Goal: Task Accomplishment & Management: Contribute content

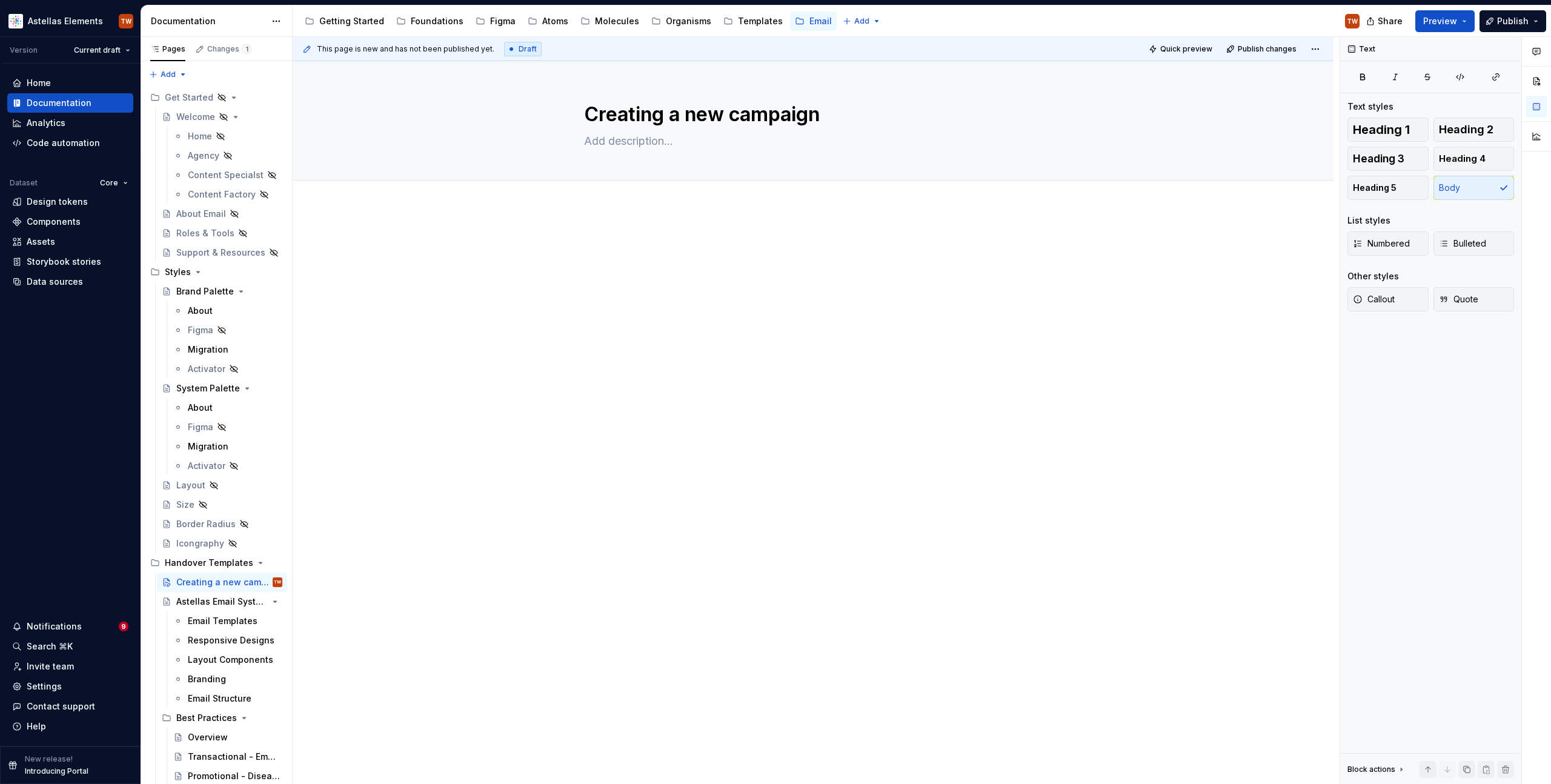
scroll to position [251, 0]
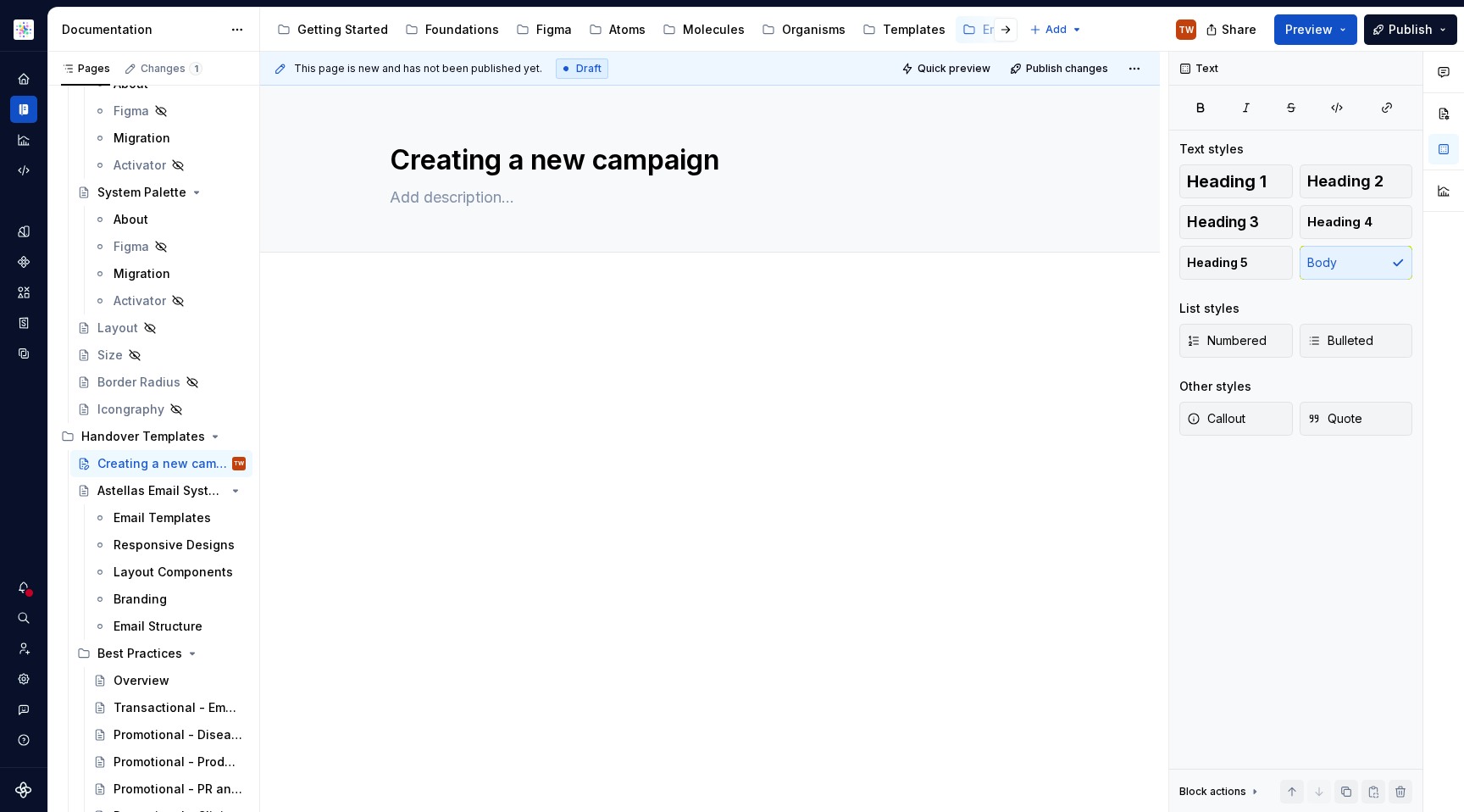
click at [424, 473] on div at bounding box center [710, 473] width 900 height 369
click at [557, 145] on textarea "Creating a new campaign" at bounding box center [706, 160] width 640 height 41
click at [533, 157] on textarea "Creating a new campaign" at bounding box center [706, 160] width 640 height 41
type textarea "*"
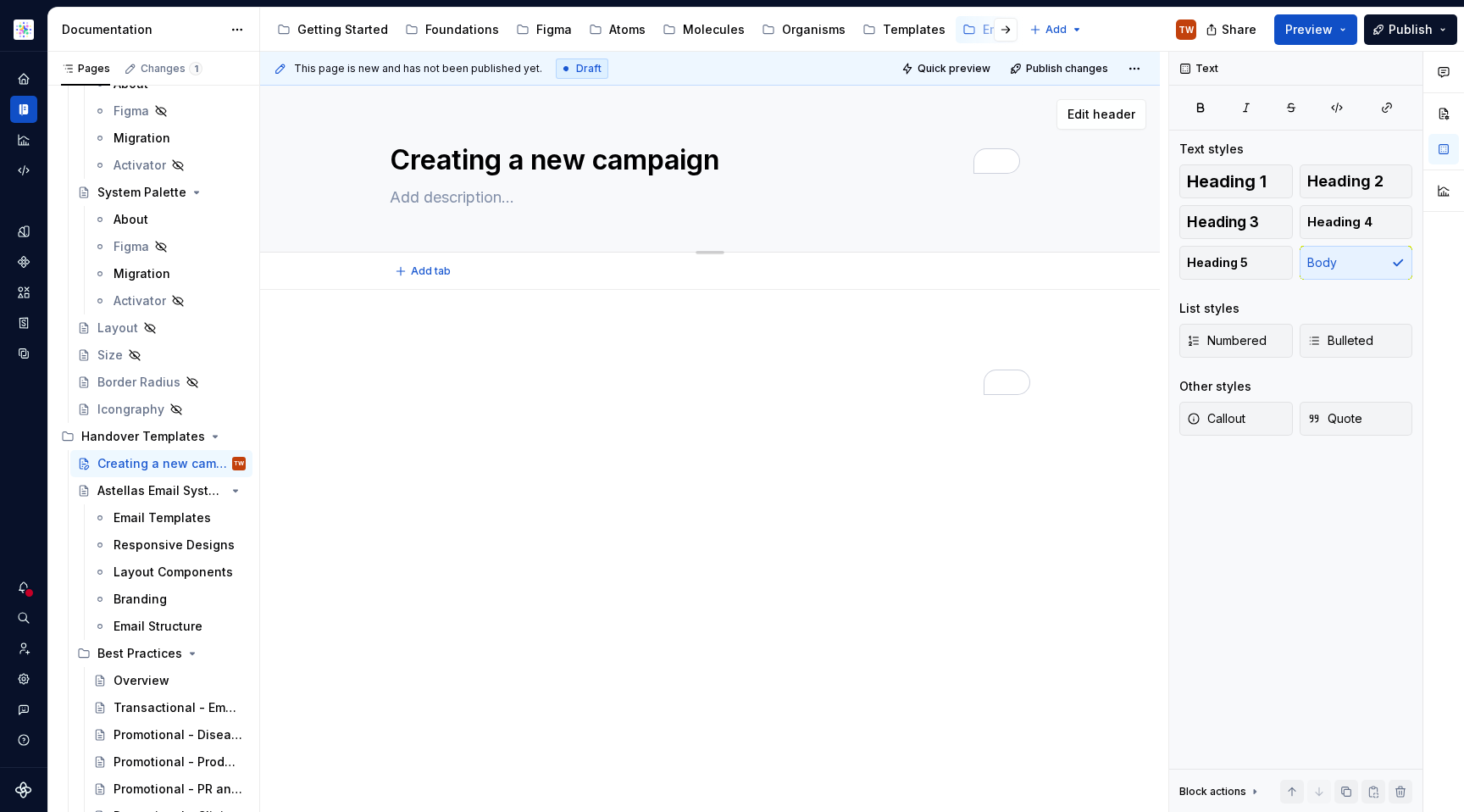
click at [536, 157] on textarea "Creating a new campaign" at bounding box center [706, 160] width 640 height 41
type textarea "Creating a campaign"
type textarea "*"
type textarea "Creating a campaign"
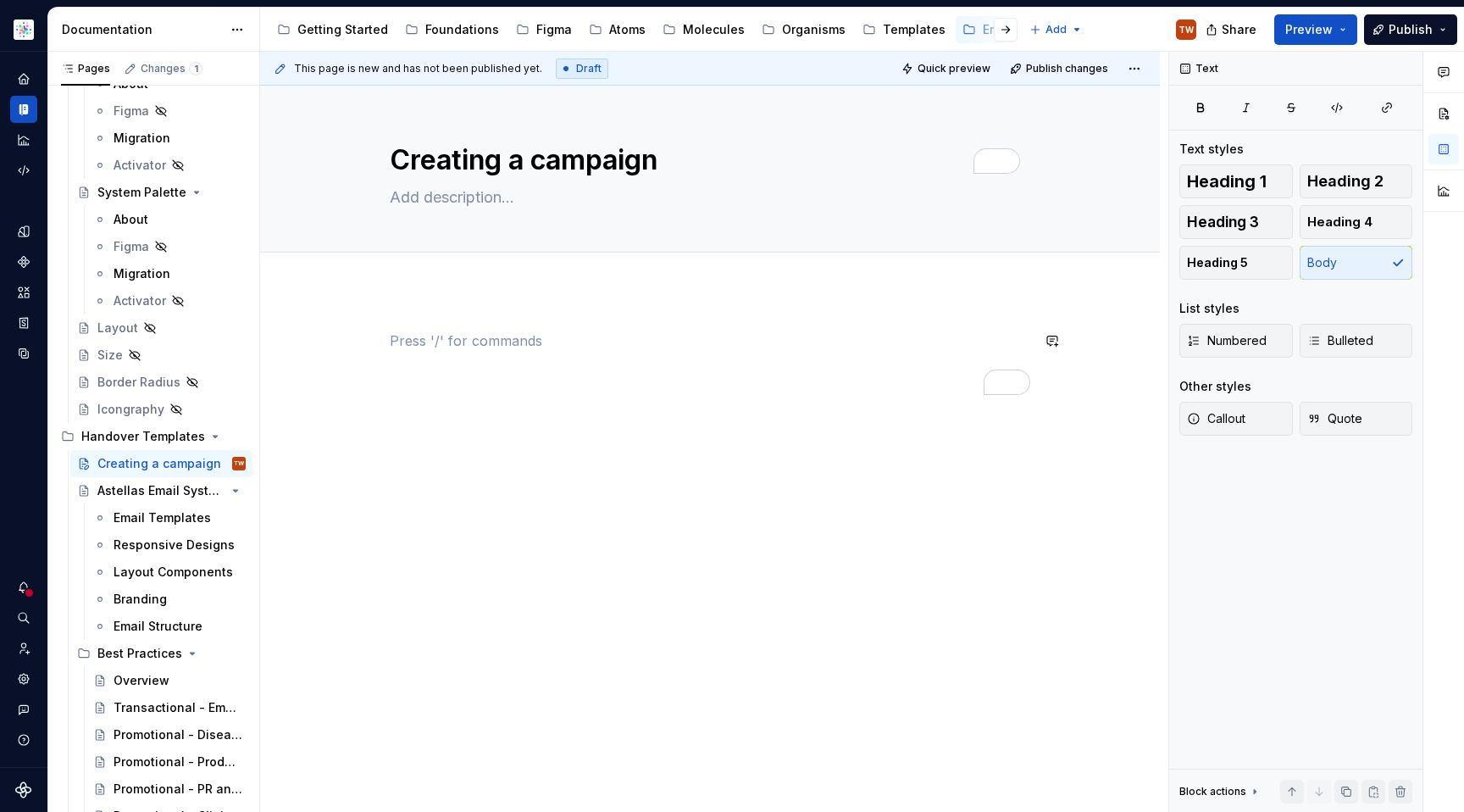
click at [580, 356] on div "To enrich screen reader interactions, please activate Accessibility in Grammarl…" at bounding box center [710, 363] width 640 height 65
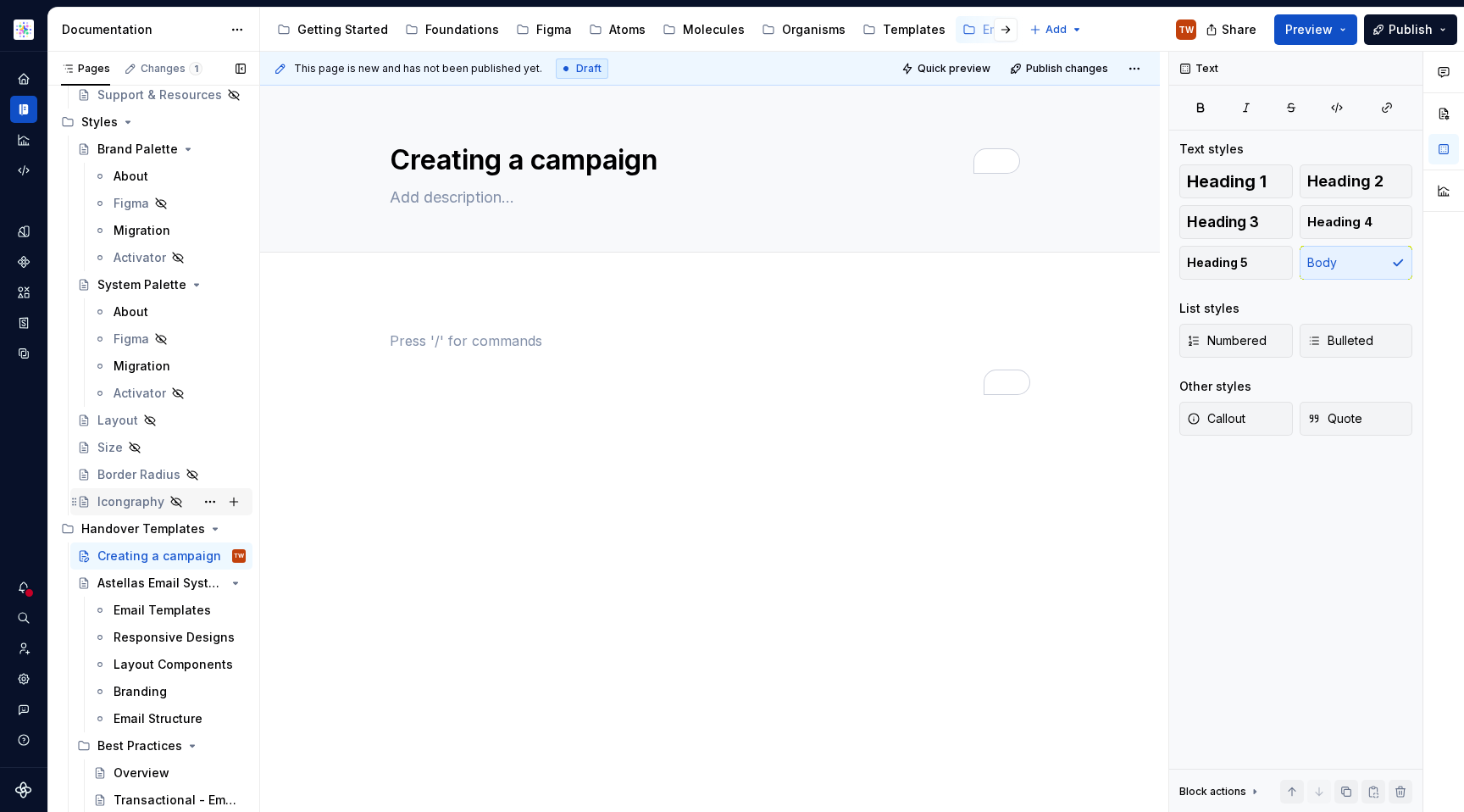
scroll to position [268, 0]
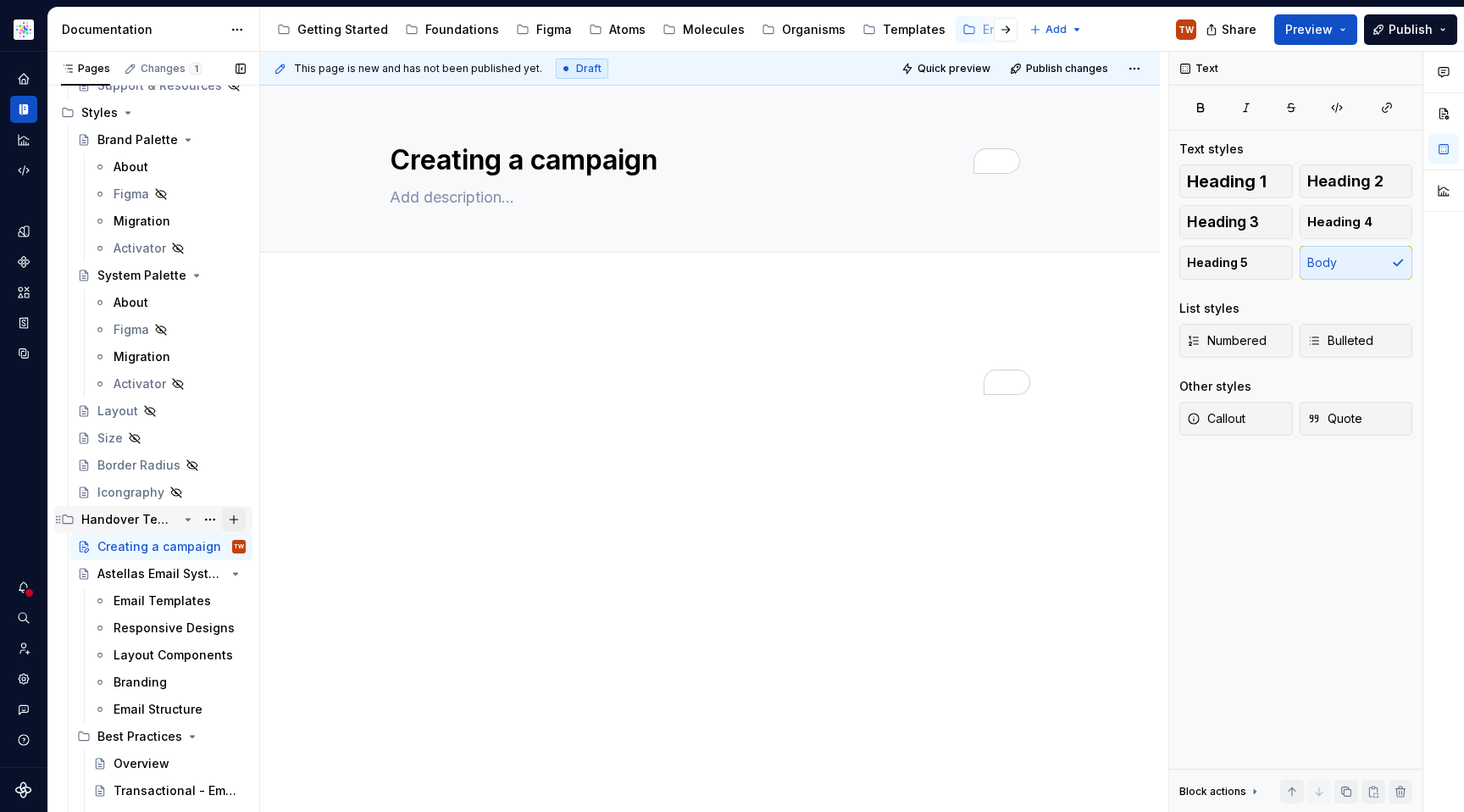
click at [226, 518] on button "Page tree" at bounding box center [234, 519] width 24 height 24
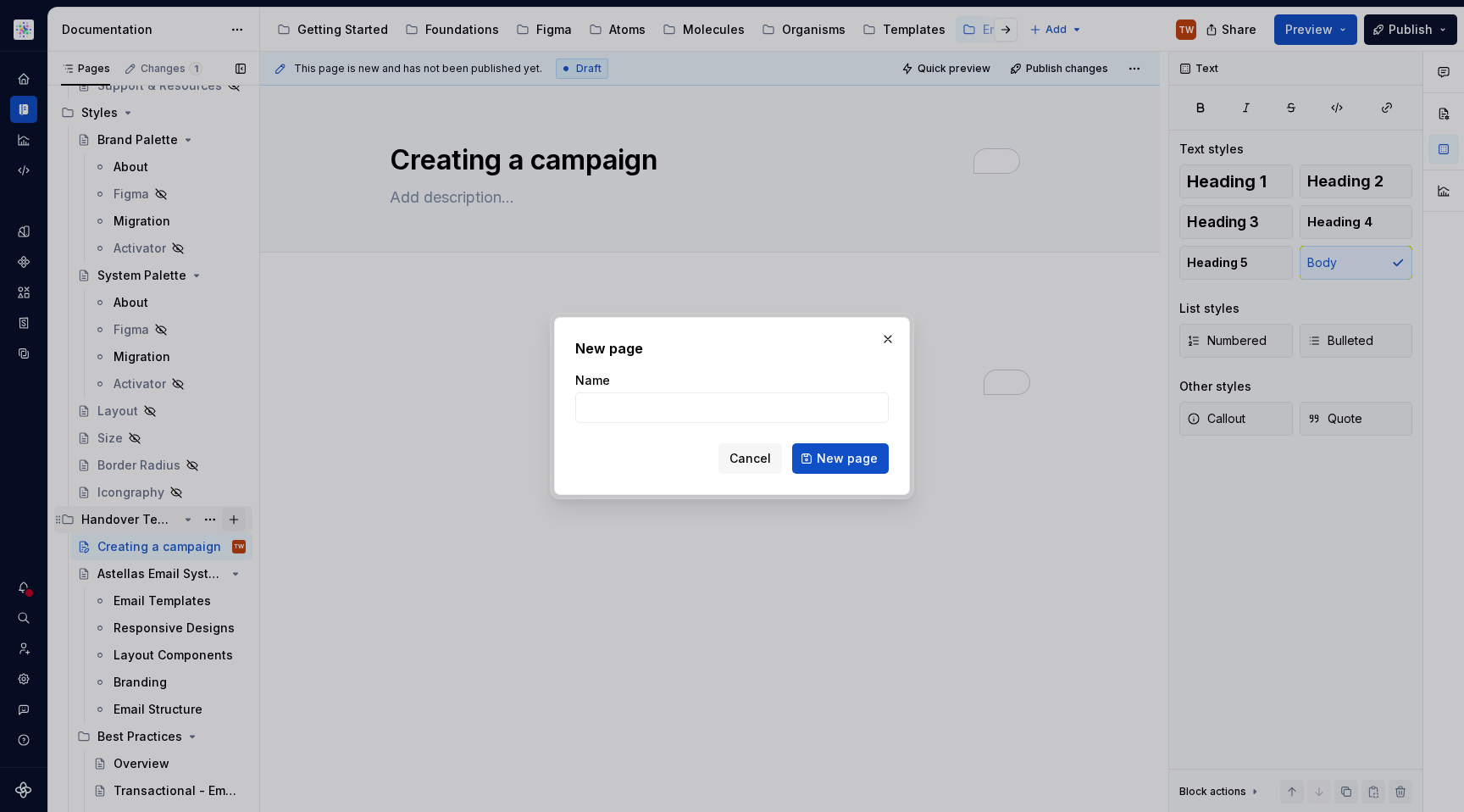
type textarea "*"
type input "Library"
click button "New page" at bounding box center [840, 459] width 96 height 31
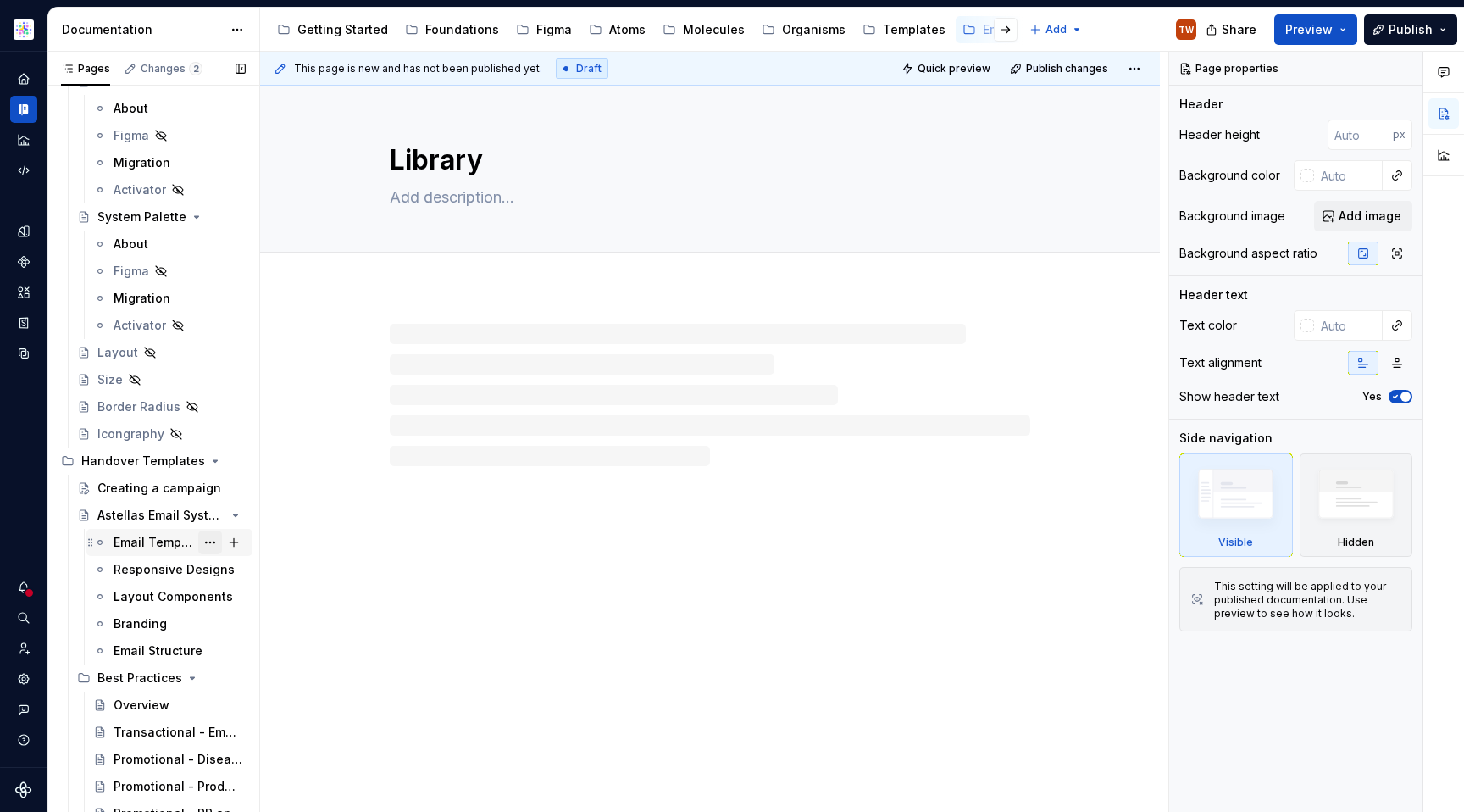
scroll to position [583, 0]
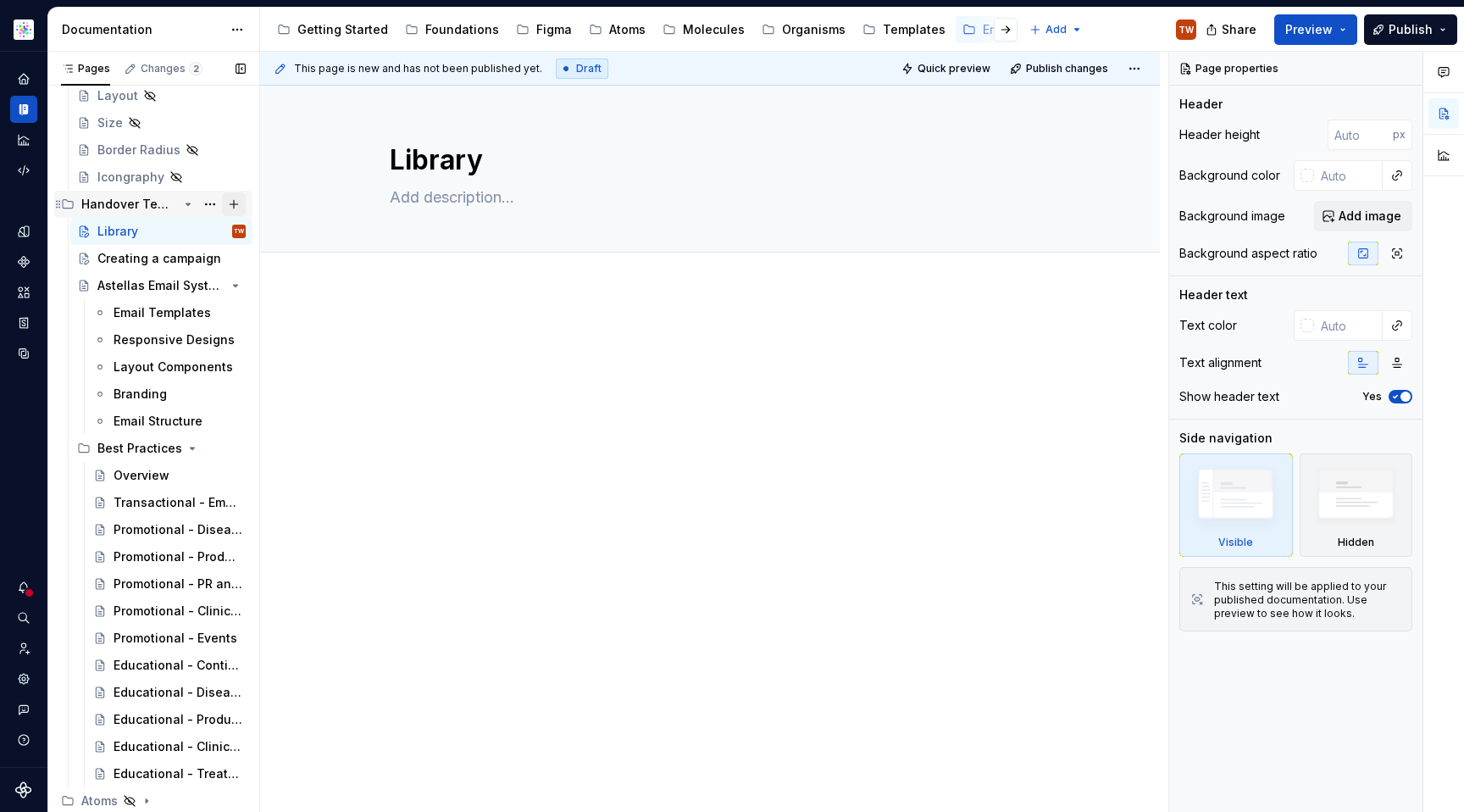
click at [227, 202] on button "Page tree" at bounding box center [234, 204] width 24 height 24
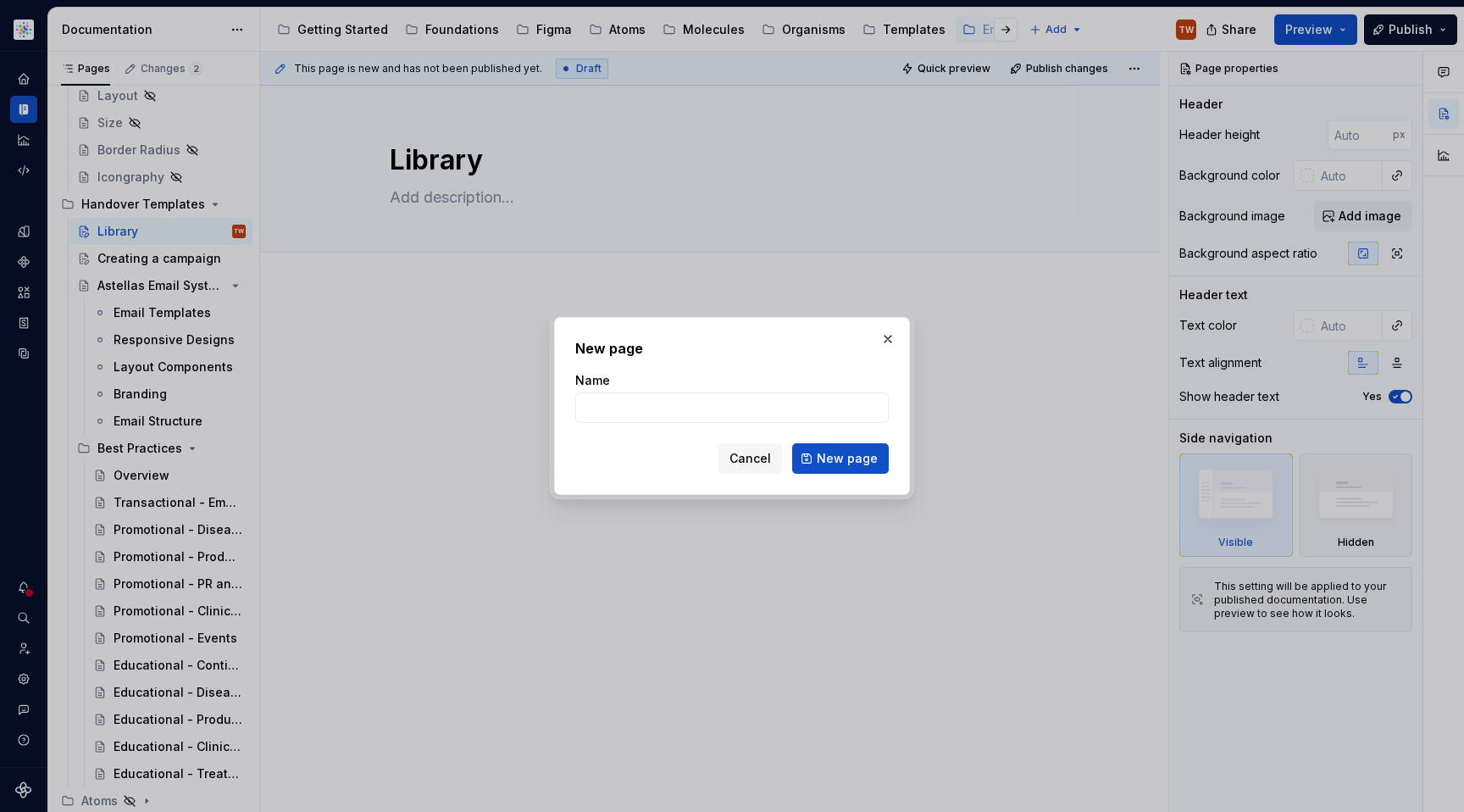
type textarea "*"
type input "Access"
click at [831, 460] on span "New page" at bounding box center [847, 459] width 61 height 17
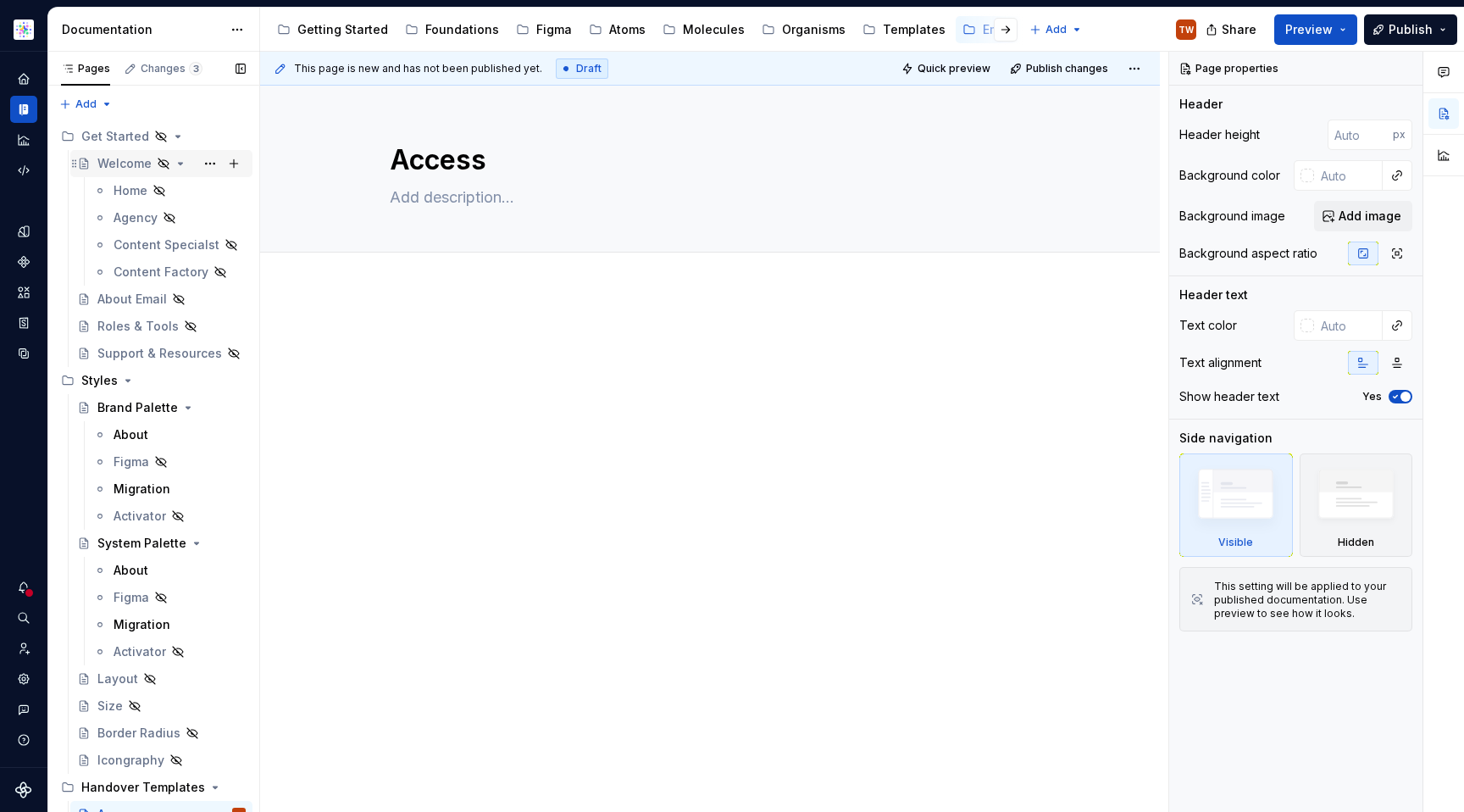
click at [180, 168] on icon "Page tree" at bounding box center [180, 163] width 14 height 14
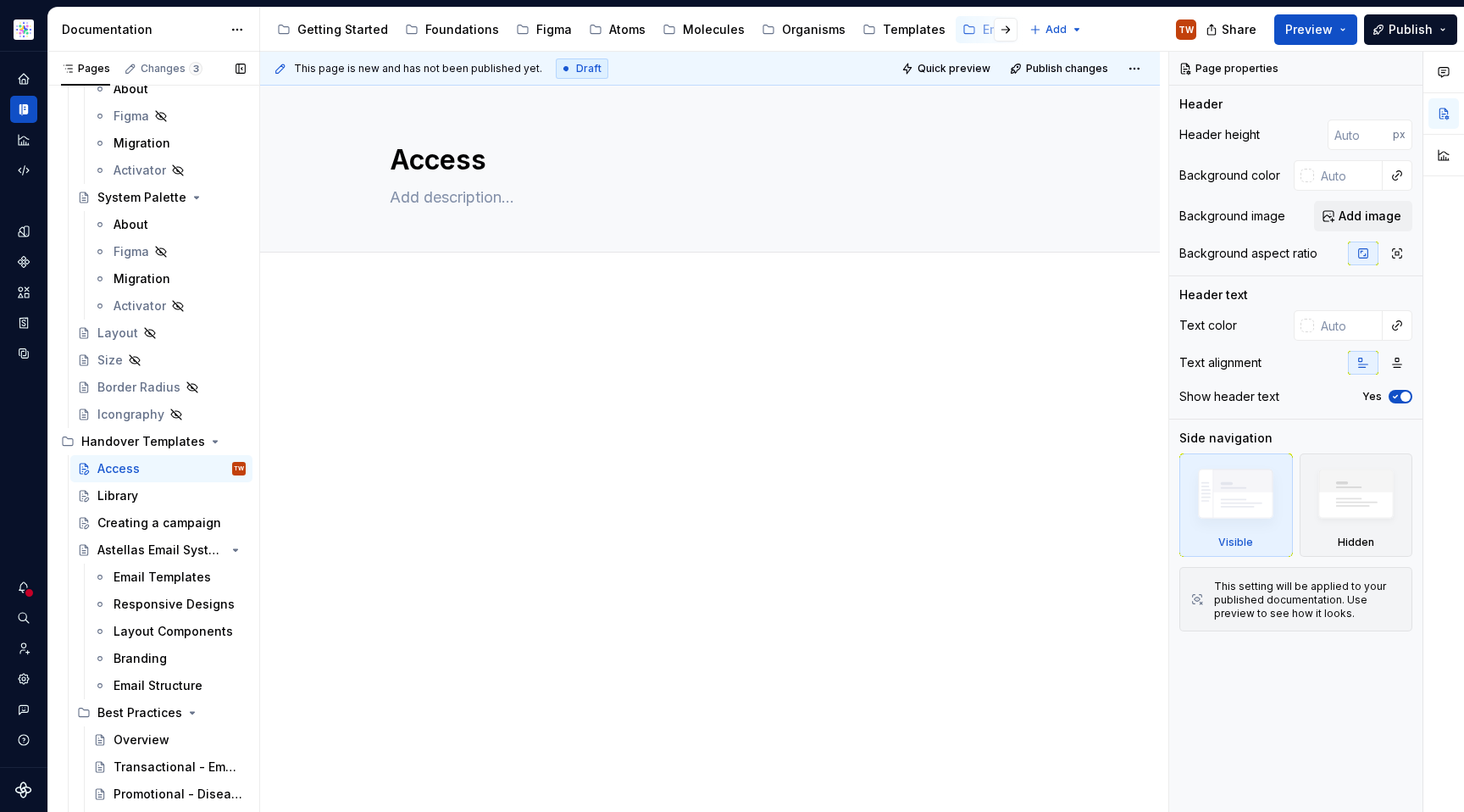
scroll to position [236, 0]
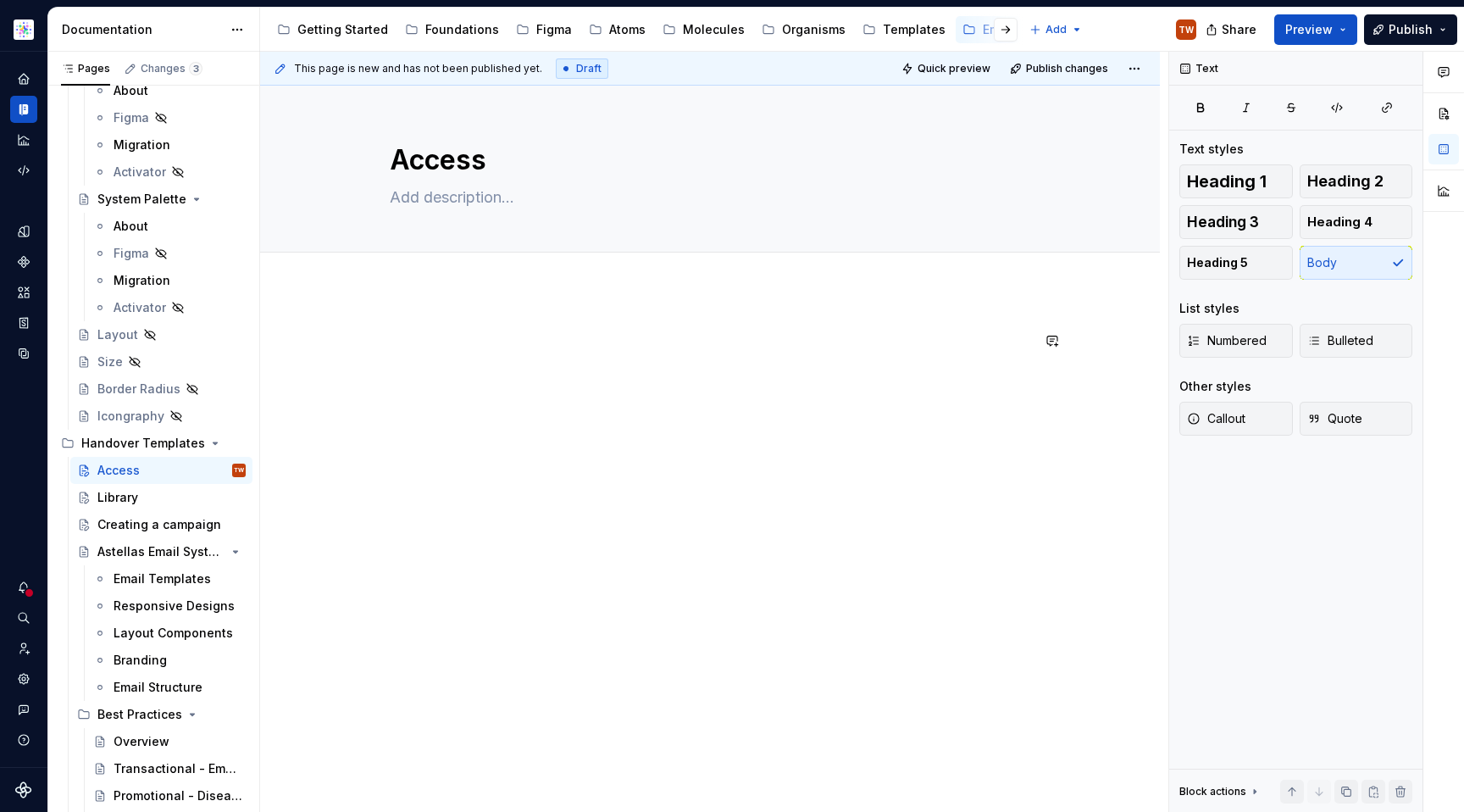
click at [512, 425] on div at bounding box center [710, 473] width 900 height 369
type textarea "*"
